Goal: Information Seeking & Learning: Learn about a topic

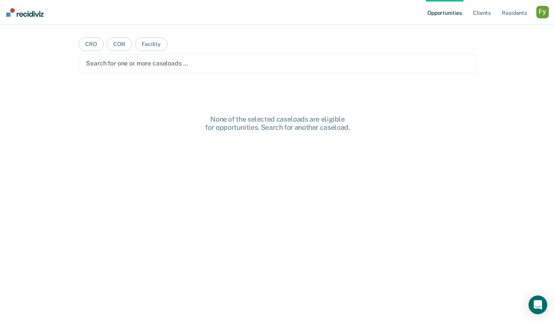
click at [542, 15] on div "button" at bounding box center [542, 12] width 12 height 12
click at [486, 28] on link "Profile" at bounding box center [511, 31] width 63 height 7
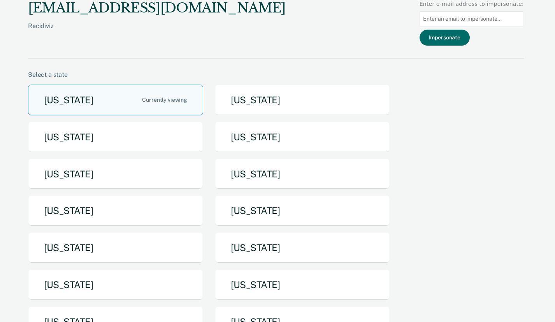
scroll to position [54, 0]
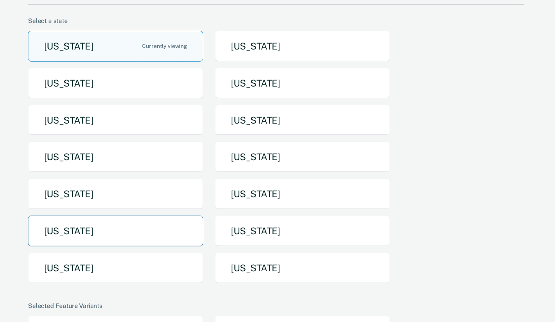
click at [116, 227] on button "[US_STATE]" at bounding box center [115, 230] width 175 height 31
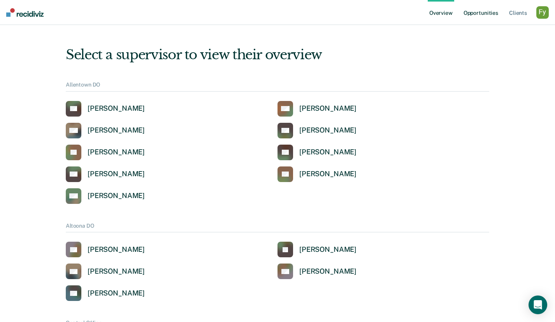
click at [487, 13] on link "Opportunities" at bounding box center [481, 12] width 38 height 25
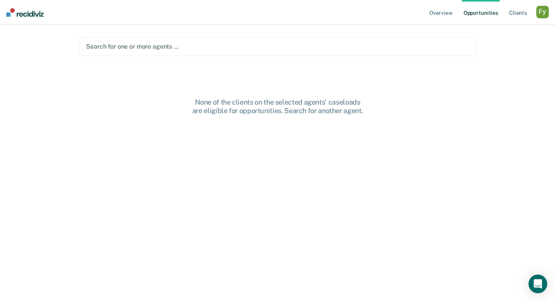
click at [160, 48] on div at bounding box center [277, 46] width 383 height 9
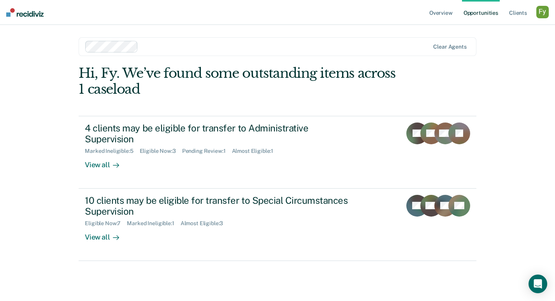
click at [542, 15] on div "button" at bounding box center [542, 12] width 12 height 12
click at [500, 40] on link "How it works" at bounding box center [511, 41] width 63 height 7
